Goal: Transaction & Acquisition: Purchase product/service

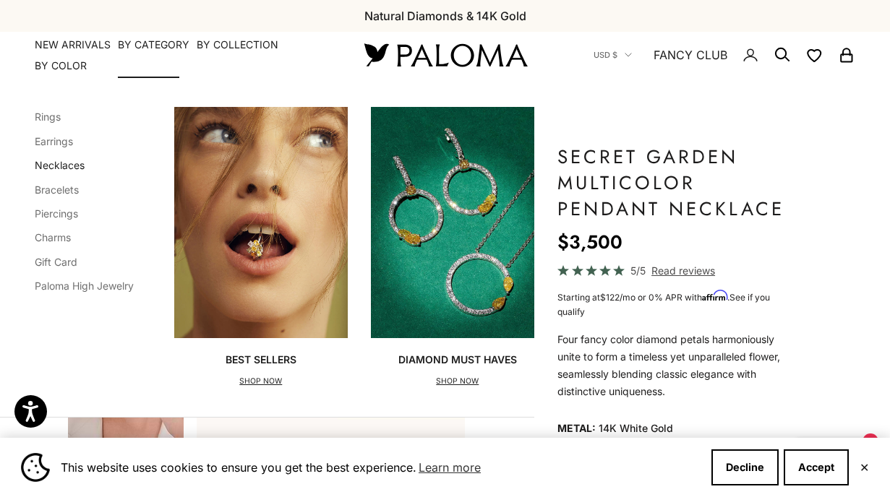
click at [59, 164] on link "Necklaces" at bounding box center [60, 165] width 50 height 12
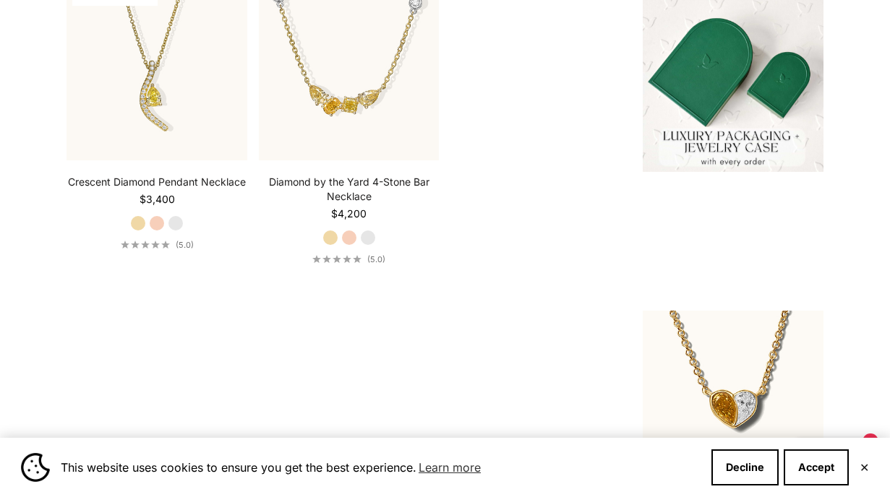
scroll to position [442, 0]
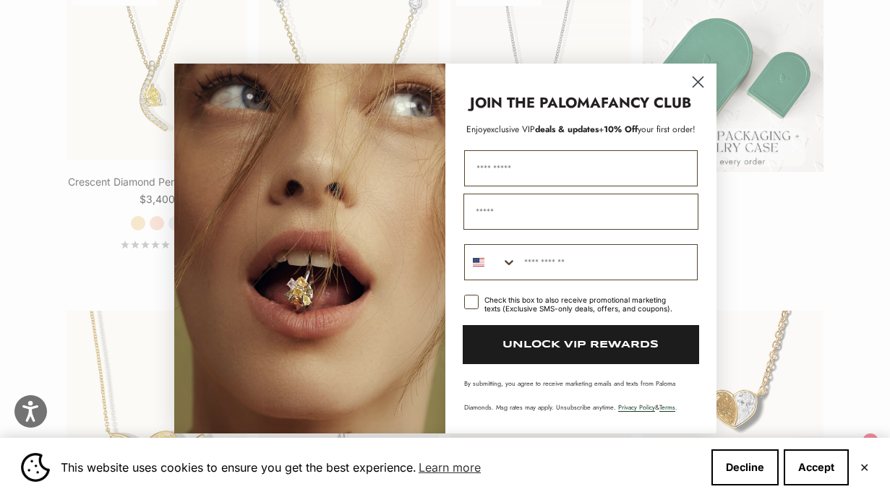
drag, startPoint x: 694, startPoint y: 79, endPoint x: 665, endPoint y: 108, distance: 41.4
click at [695, 79] on icon "Close dialog" at bounding box center [697, 82] width 10 height 10
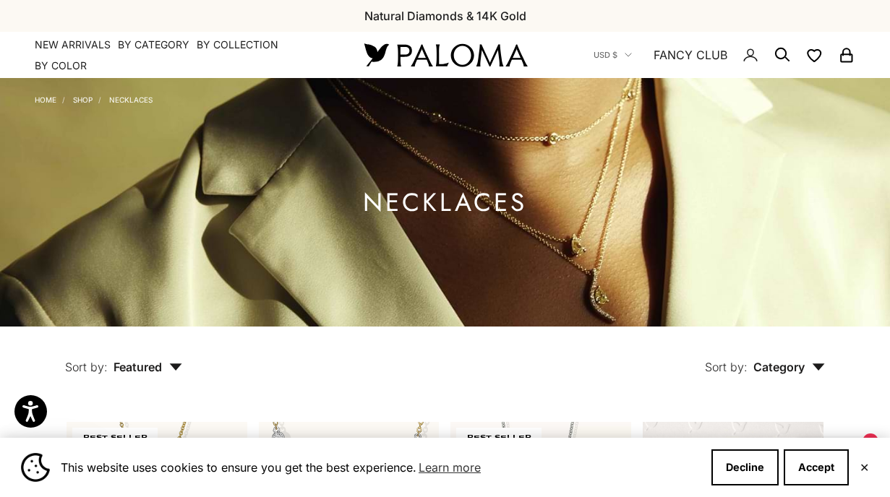
scroll to position [0, 0]
click at [808, 372] on span "Category" at bounding box center [789, 367] width 72 height 14
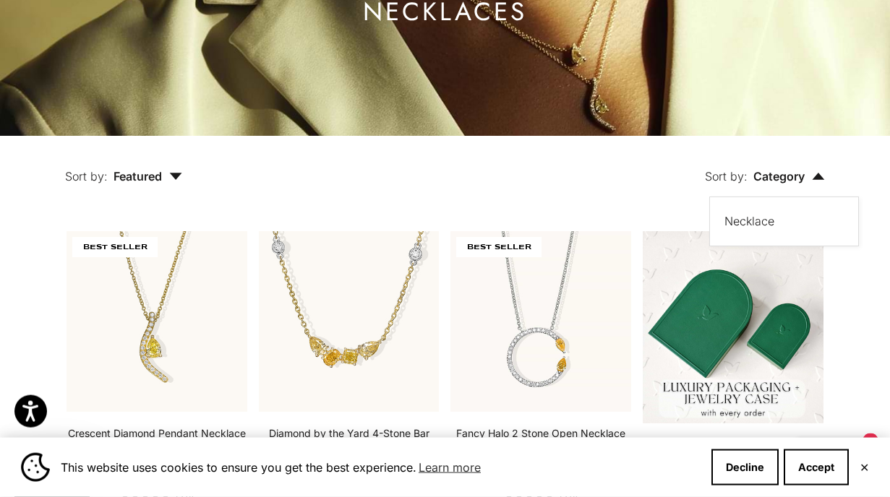
scroll to position [221, 0]
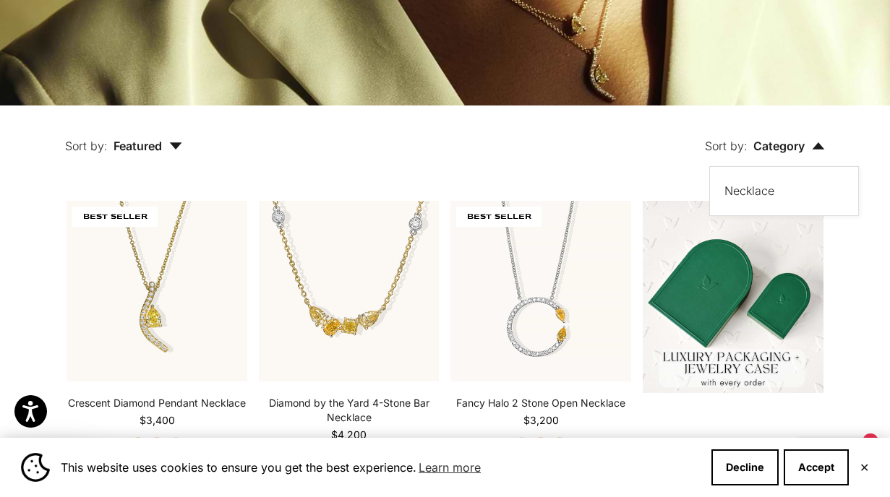
click at [185, 147] on button "Sort by: Featured" at bounding box center [124, 136] width 184 height 61
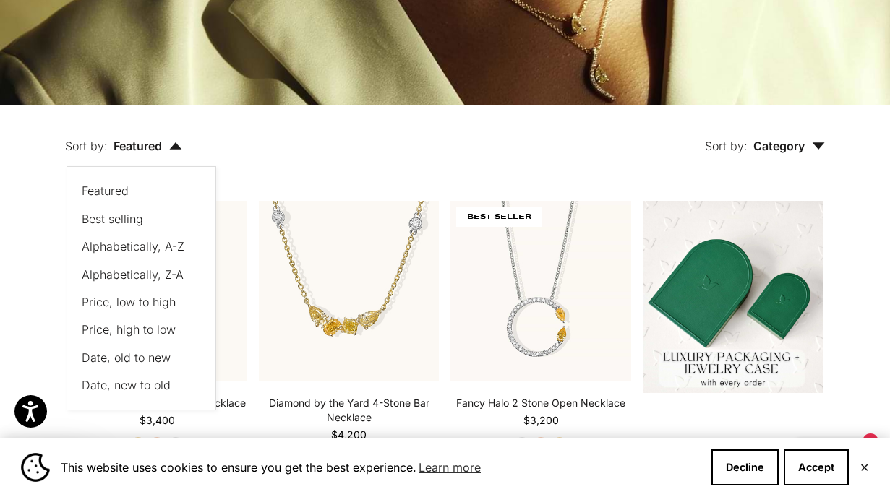
click at [122, 298] on span "Price, low to high" at bounding box center [129, 302] width 94 height 14
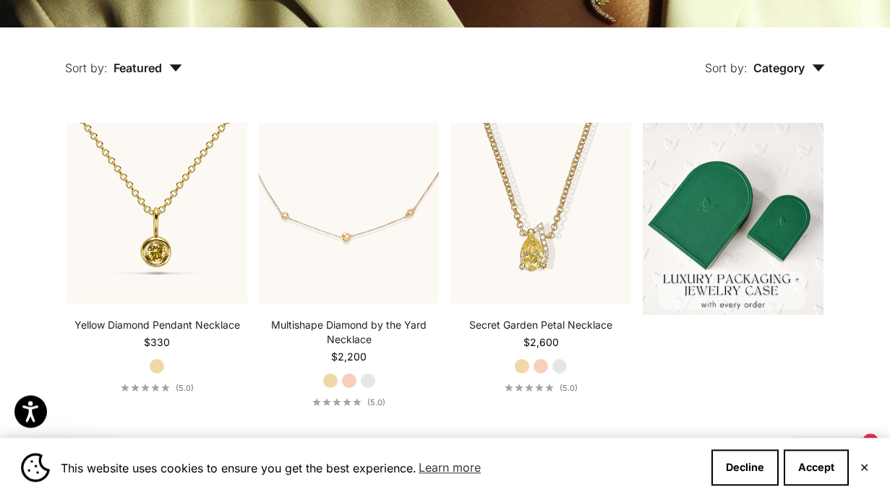
scroll to position [301, 0]
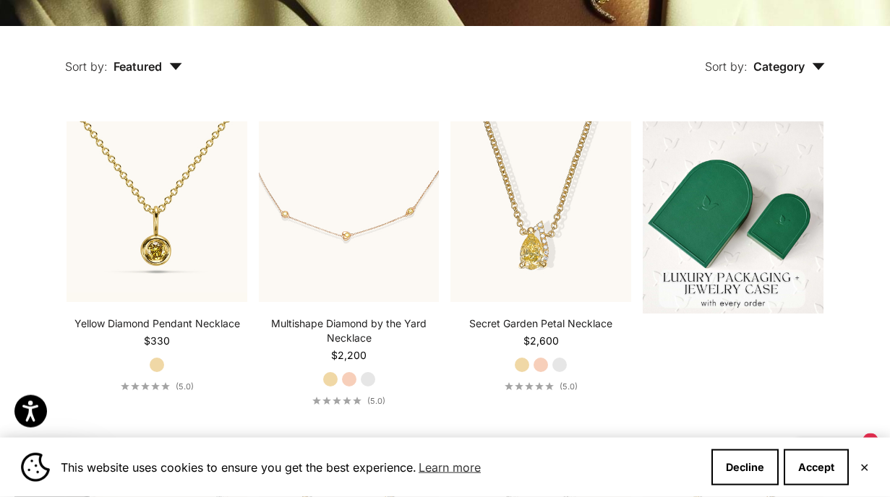
drag, startPoint x: 168, startPoint y: 240, endPoint x: 47, endPoint y: 240, distance: 120.7
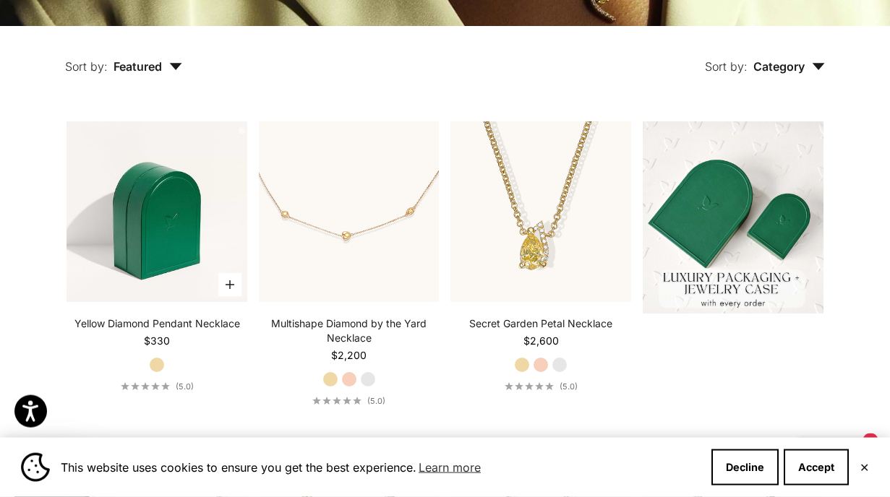
click at [120, 182] on img at bounding box center [156, 211] width 181 height 181
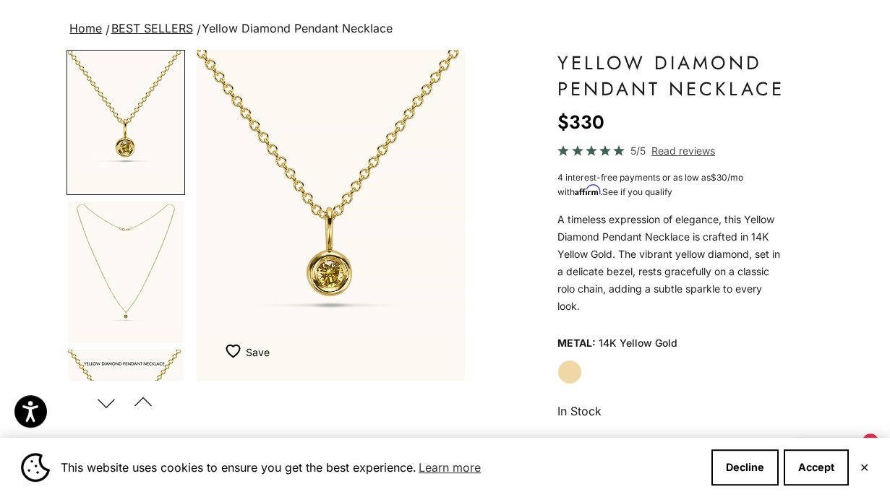
scroll to position [147, 0]
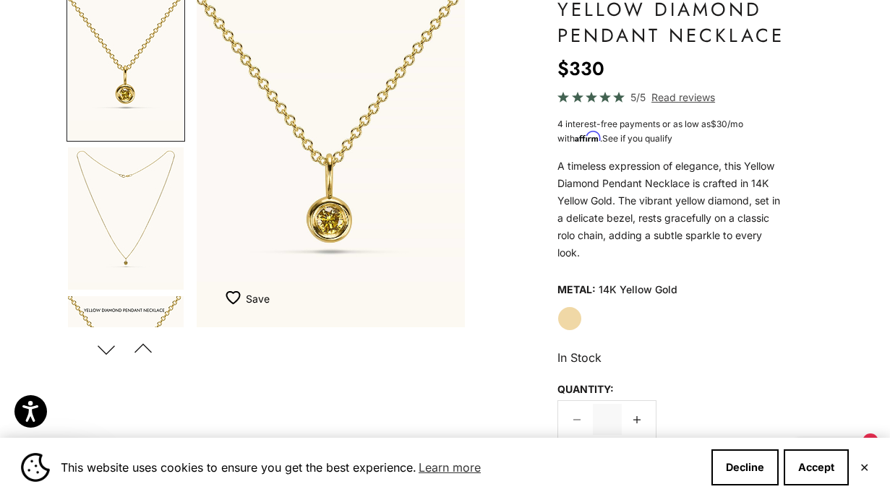
click at [136, 246] on img "Go to item 2" at bounding box center [126, 218] width 116 height 142
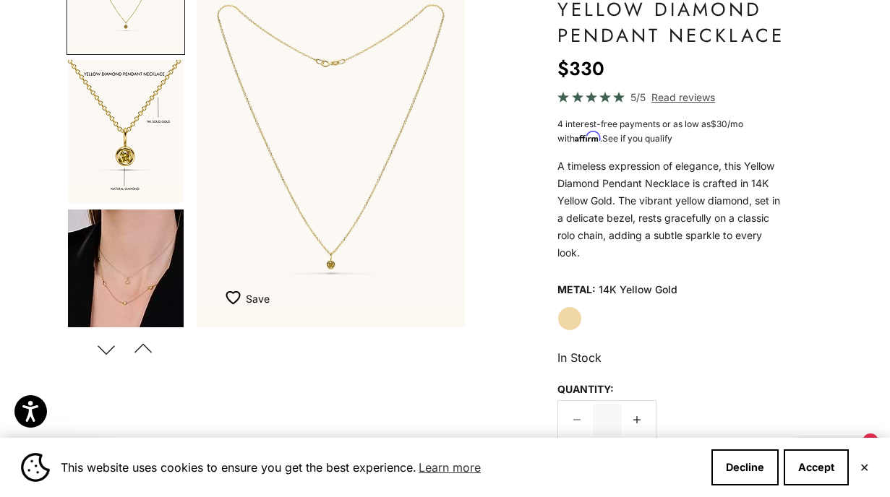
scroll to position [228, 0]
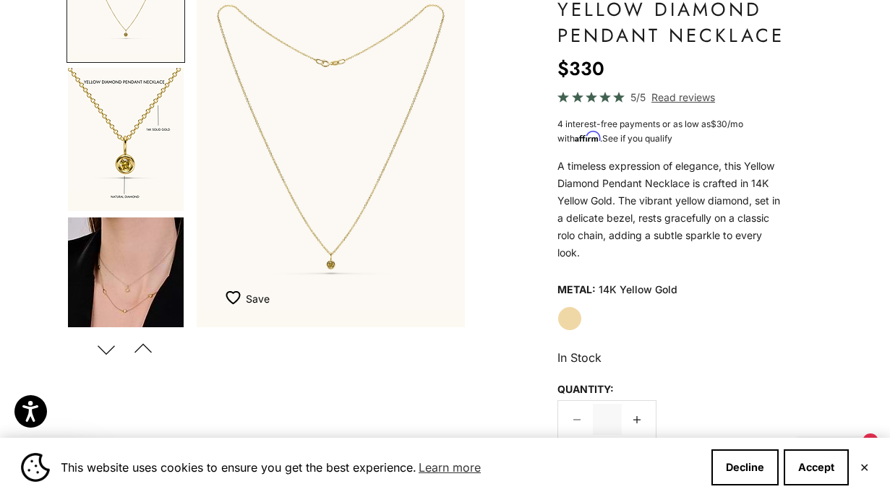
click at [144, 232] on img "Go to item 4" at bounding box center [126, 289] width 116 height 143
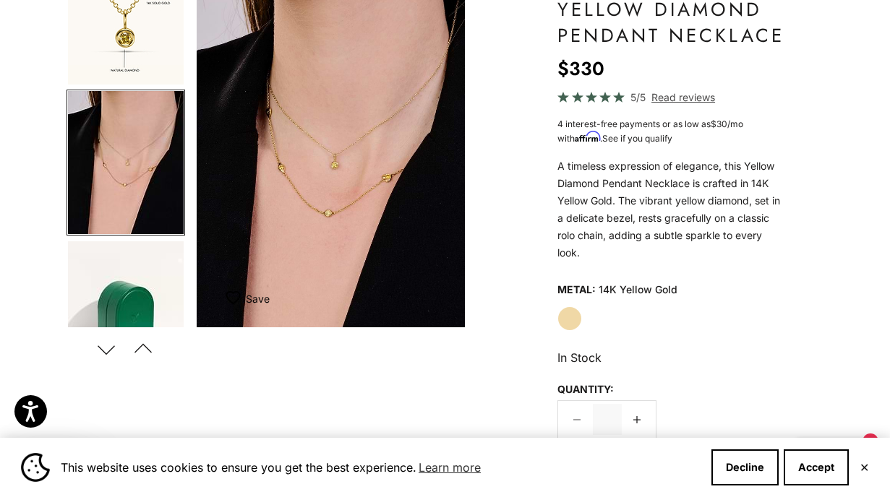
scroll to position [0, 857]
